Goal: Find specific page/section: Find specific page/section

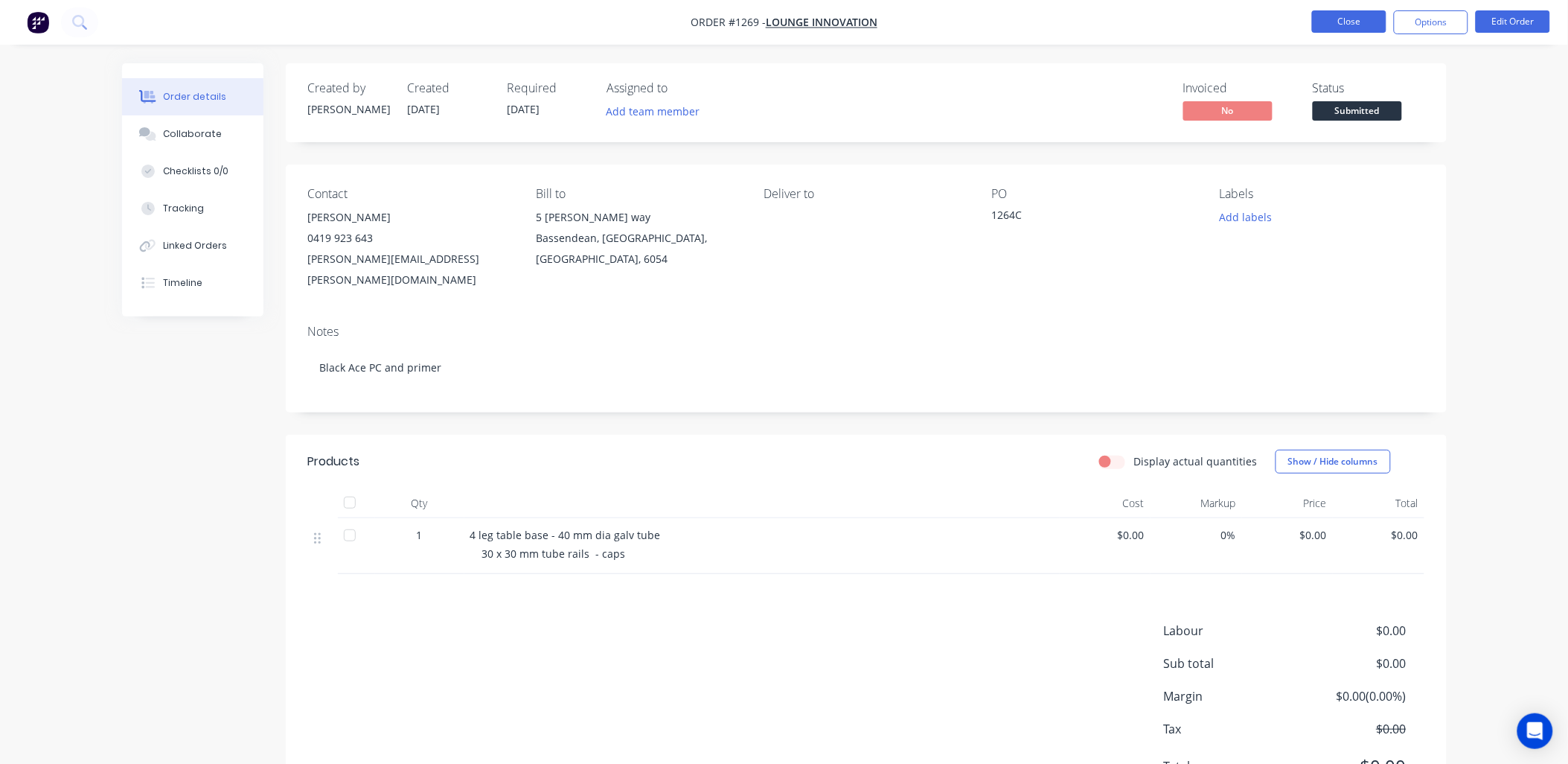
click at [1336, 24] on button "Close" at bounding box center [1349, 22] width 74 height 23
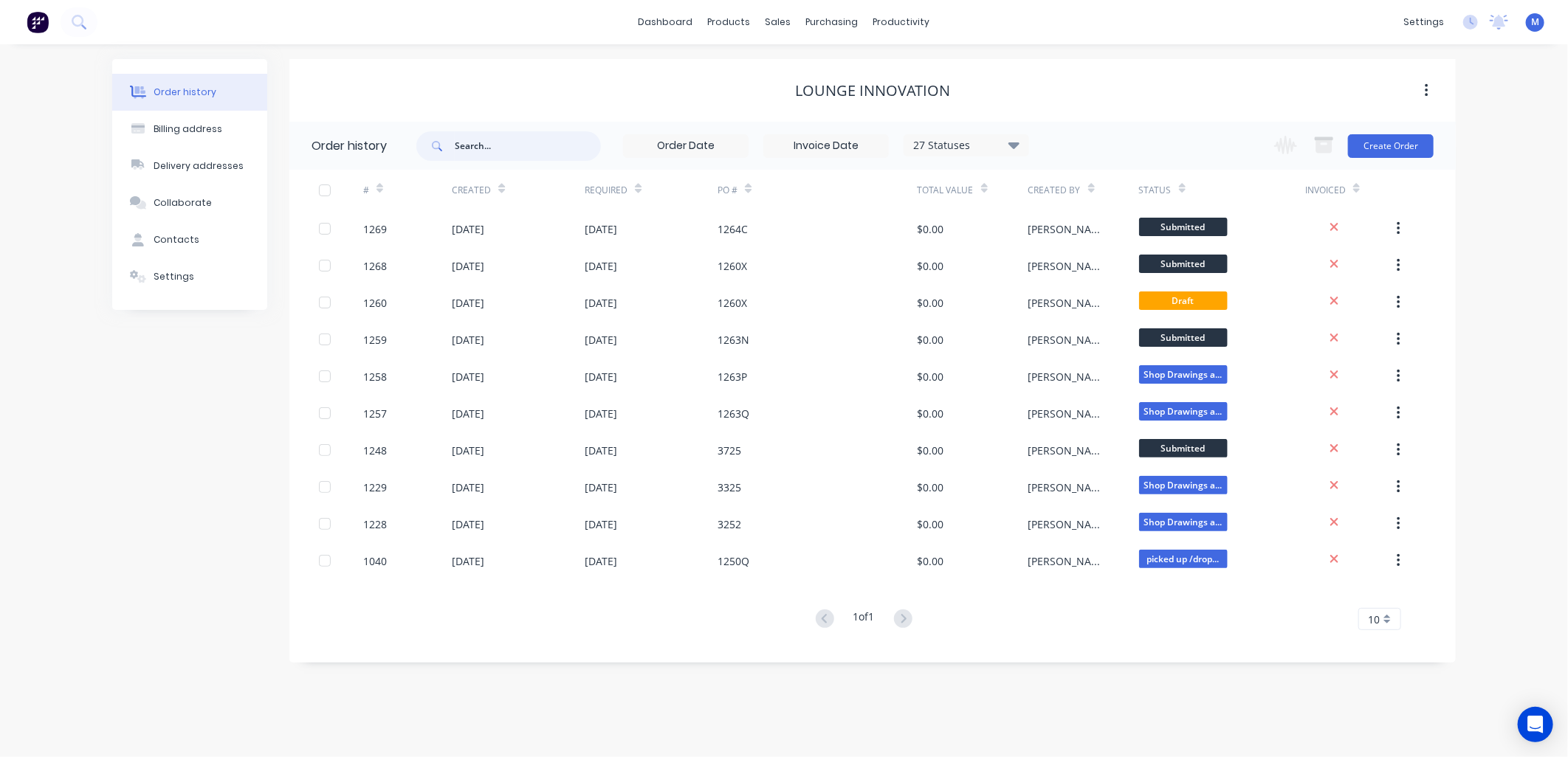
click at [475, 145] on input "text" at bounding box center [528, 146] width 146 height 29
click at [802, 91] on link "Customers" at bounding box center [857, 100] width 196 height 29
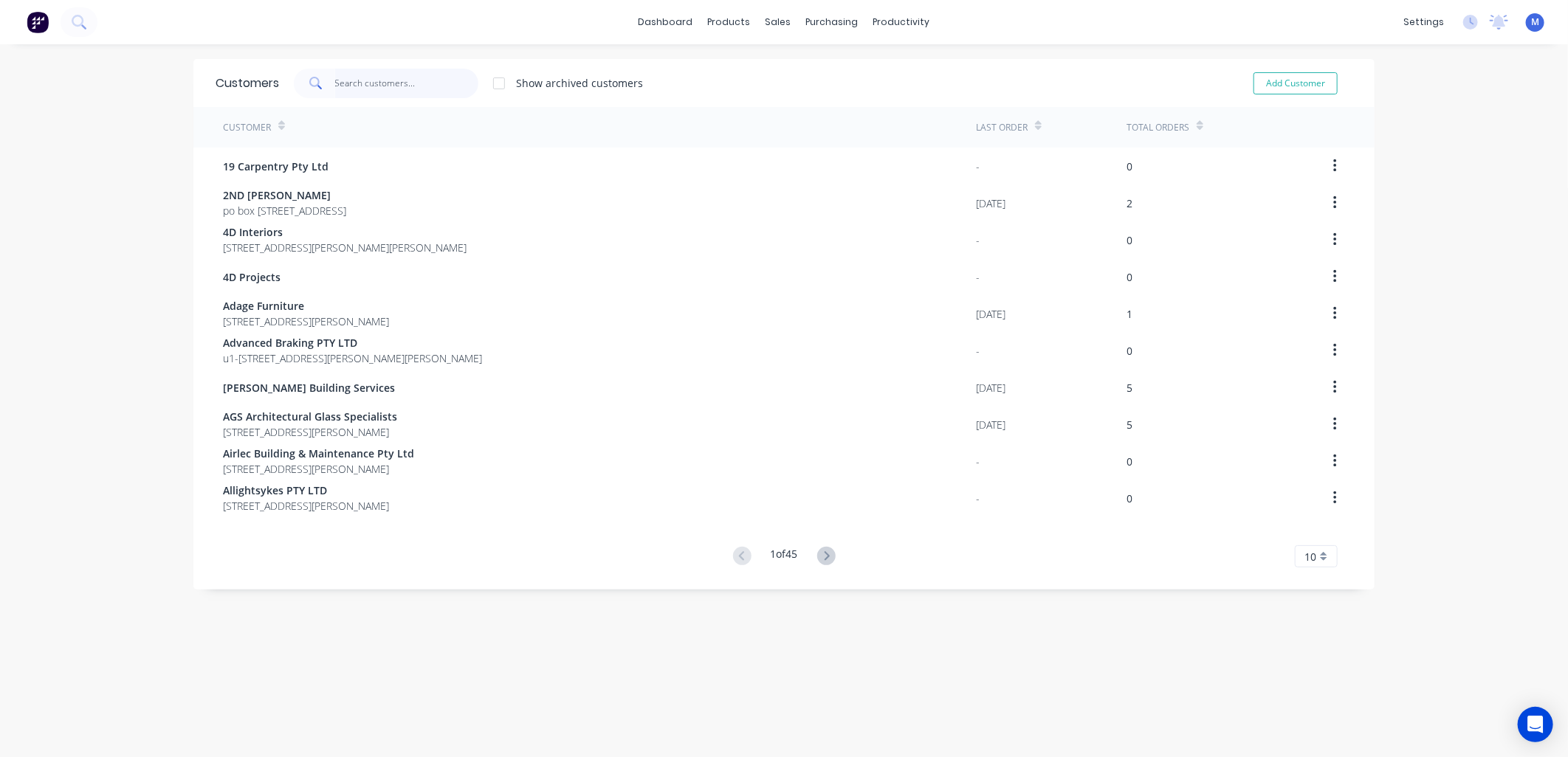
click at [364, 84] on input "text" at bounding box center [407, 83] width 144 height 29
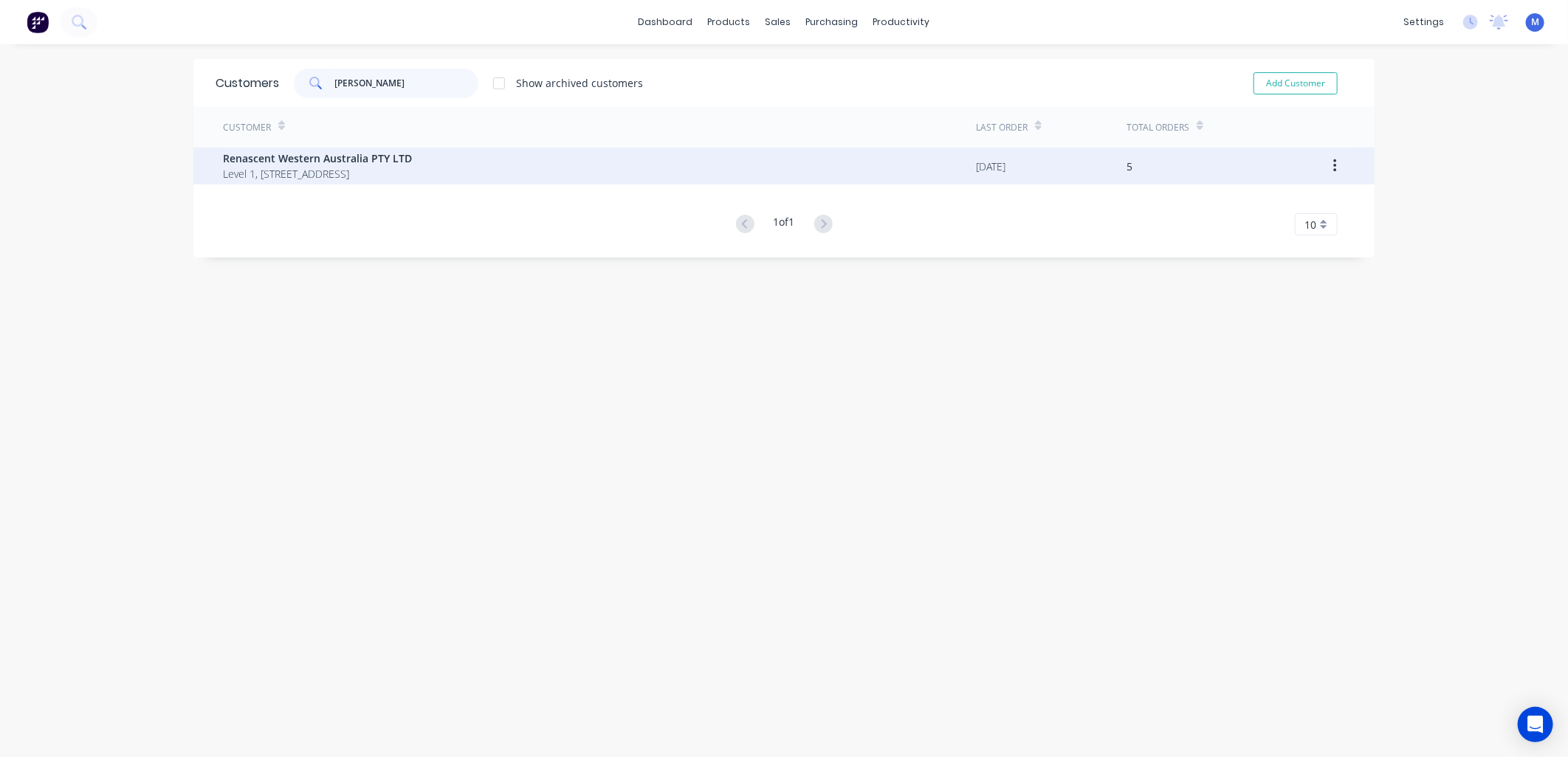
type input "[PERSON_NAME]"
click at [237, 155] on span "Renascent Western Australia PTY LTD" at bounding box center [317, 158] width 189 height 16
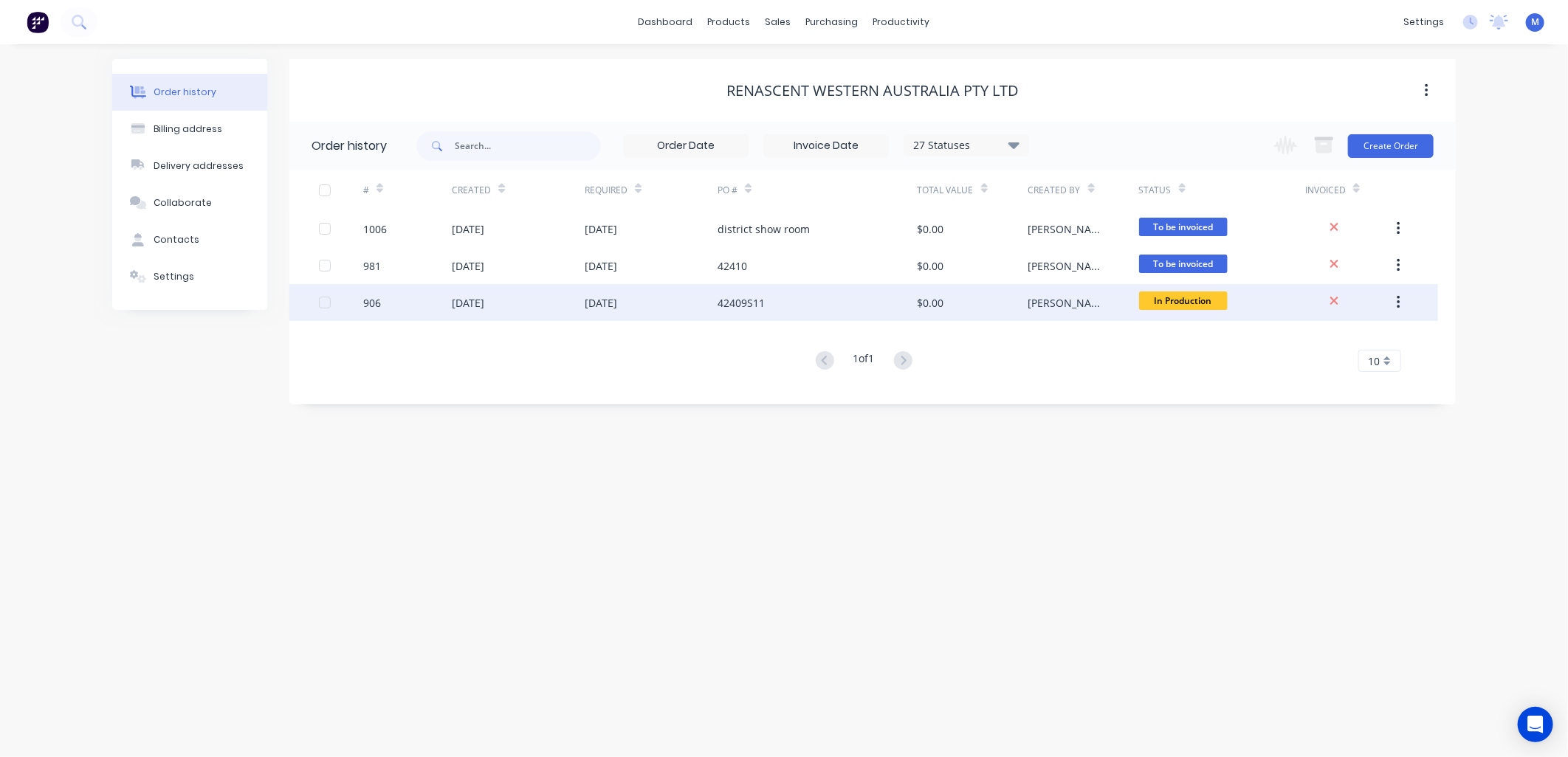
click at [483, 287] on div "[DATE]" at bounding box center [518, 302] width 133 height 37
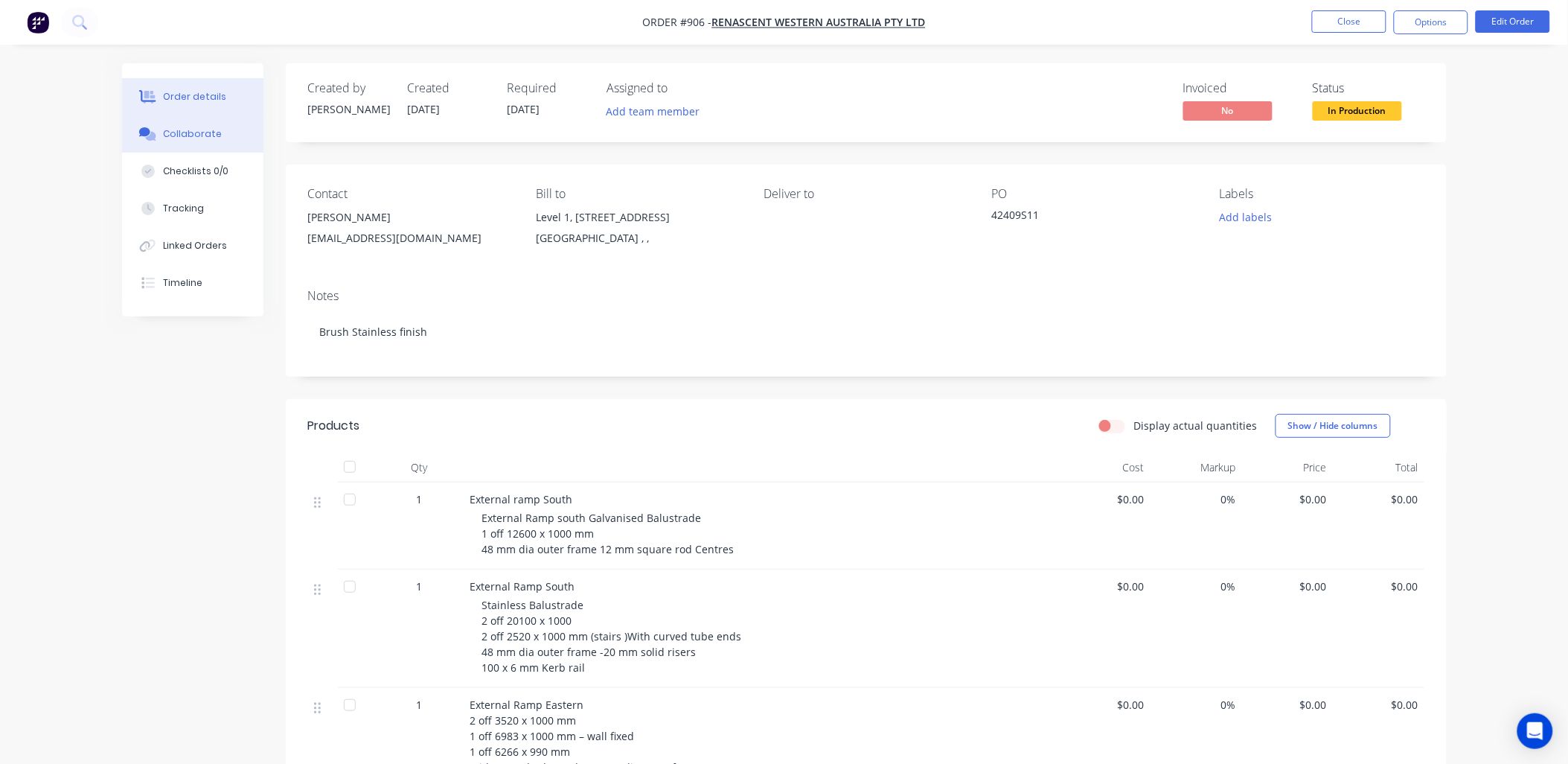
click at [198, 134] on div "Collaborate" at bounding box center [192, 133] width 59 height 13
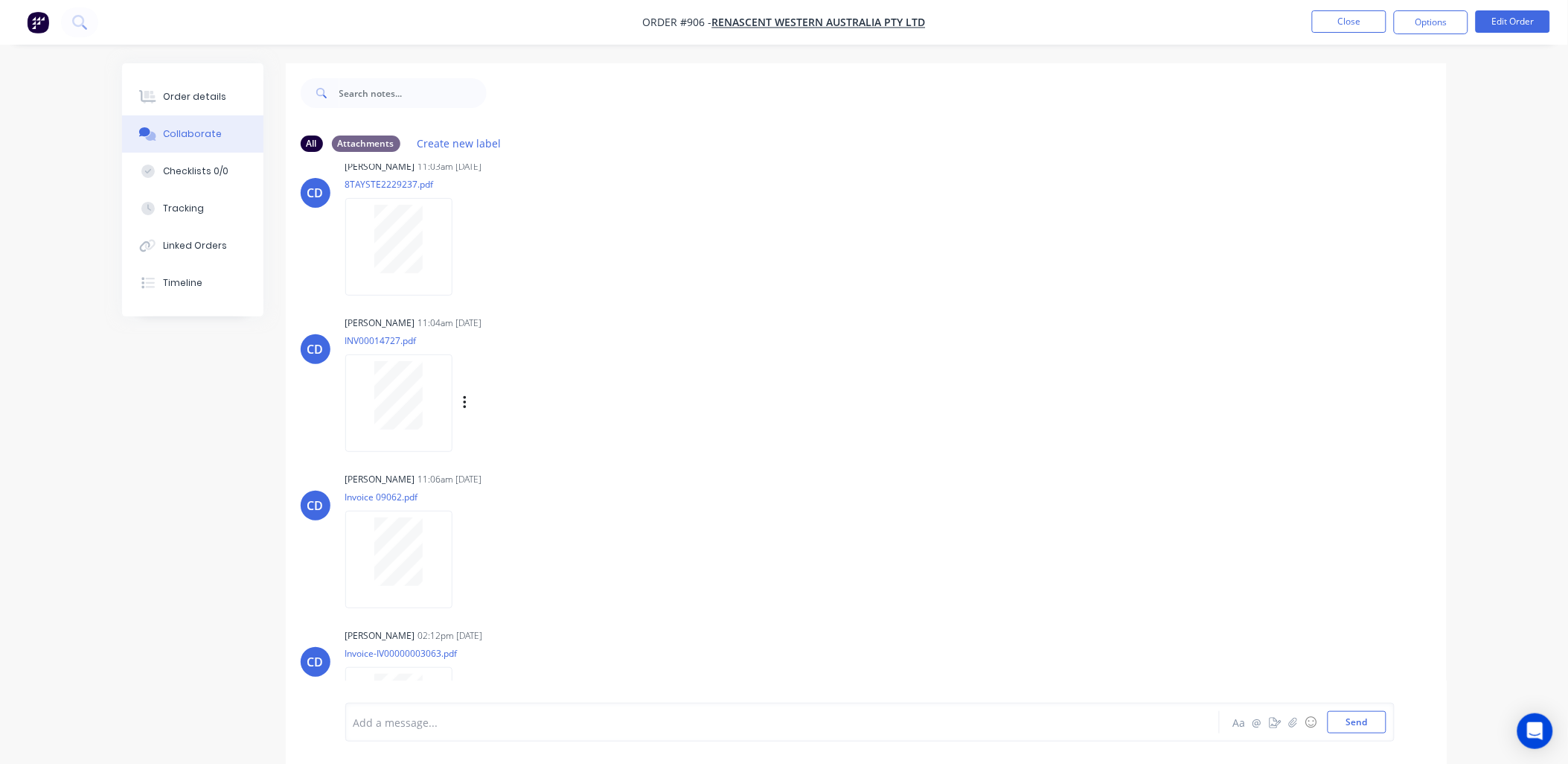
scroll to position [1941, 0]
